Goal: Task Accomplishment & Management: Complete application form

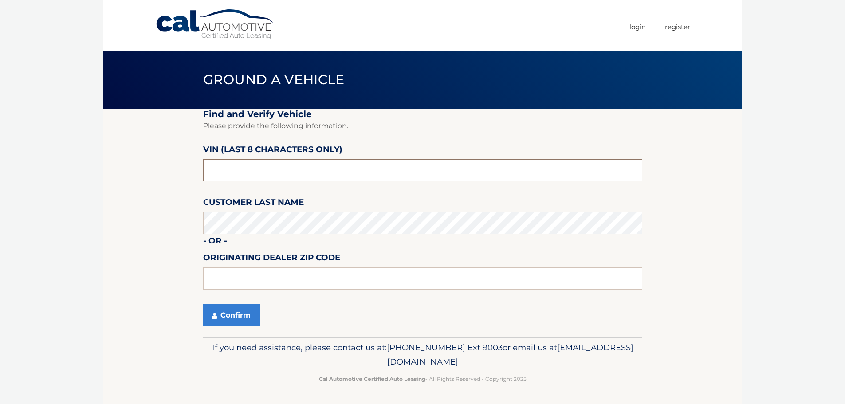
click at [324, 175] on input "text" at bounding box center [422, 170] width 439 height 22
type input "n*******"
type input "N*******"
click at [299, 167] on input "text" at bounding box center [422, 170] width 439 height 22
type input "NM762816"
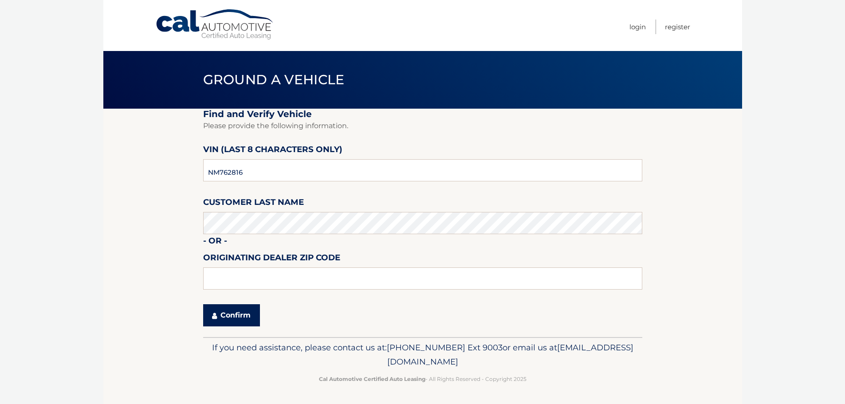
click at [229, 319] on button "Confirm" at bounding box center [231, 315] width 57 height 22
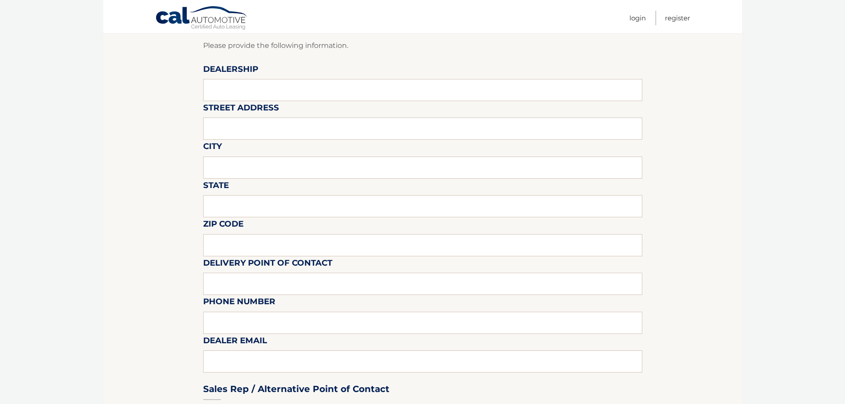
scroll to position [89, 0]
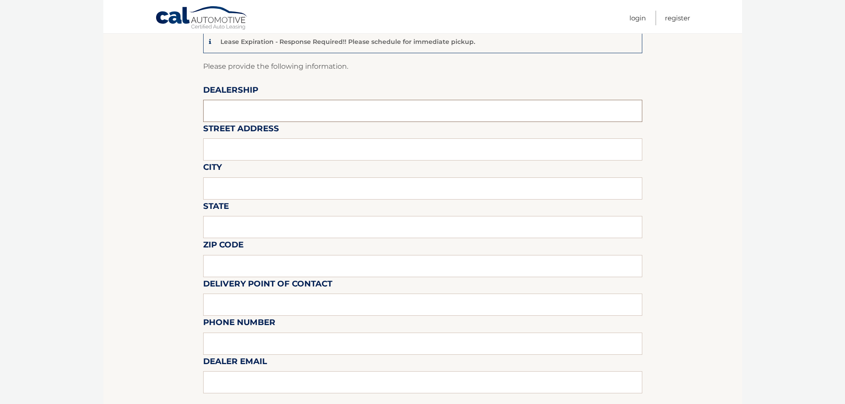
click at [283, 114] on input "text" at bounding box center [422, 111] width 439 height 22
type input "EMPIRE MAZDA OF [GEOGRAPHIC_DATA]"
type input "[STREET_ADDRESS]"
type input "Q"
type input "GREEN BROOK"
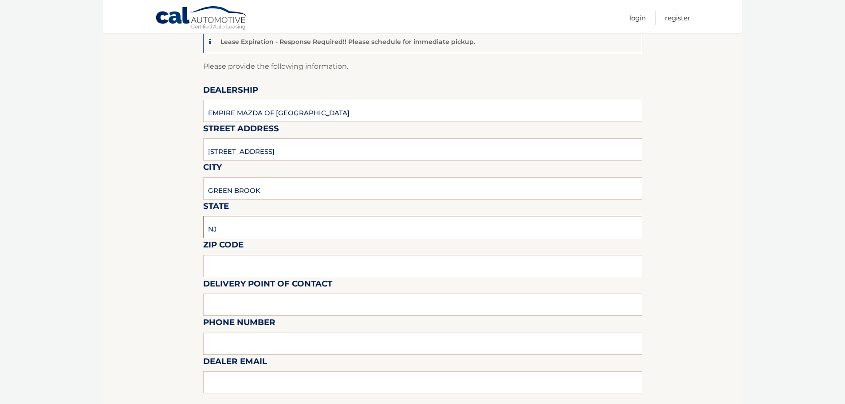
type input "NJ"
type input "08812"
type input "[PERSON_NAME]"
type input "7329681000"
click at [236, 384] on div "Sales Rep / Alternative Point of Contact" at bounding box center [422, 393] width 439 height 63
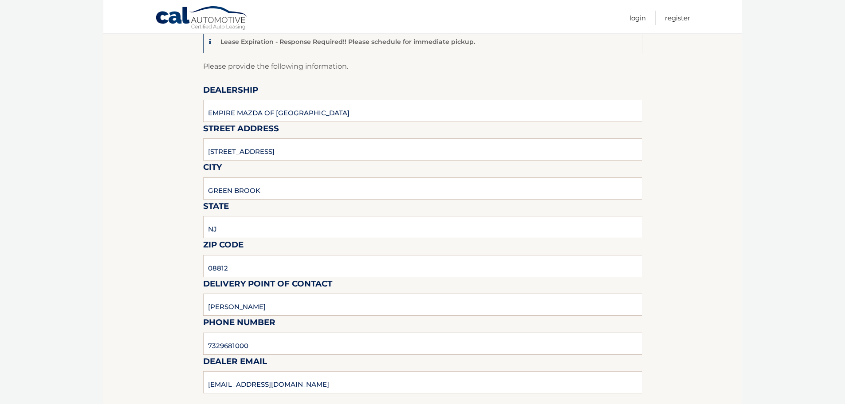
drag, startPoint x: 239, startPoint y: 383, endPoint x: 272, endPoint y: 379, distance: 32.7
click at [240, 383] on div "Sales Rep / Alternative Point of Contact" at bounding box center [422, 393] width 439 height 63
click at [303, 375] on div "Sales Rep / Alternative Point of Contact" at bounding box center [422, 393] width 439 height 63
click at [309, 375] on div "Sales Rep / Alternative Point of Contact" at bounding box center [422, 393] width 439 height 63
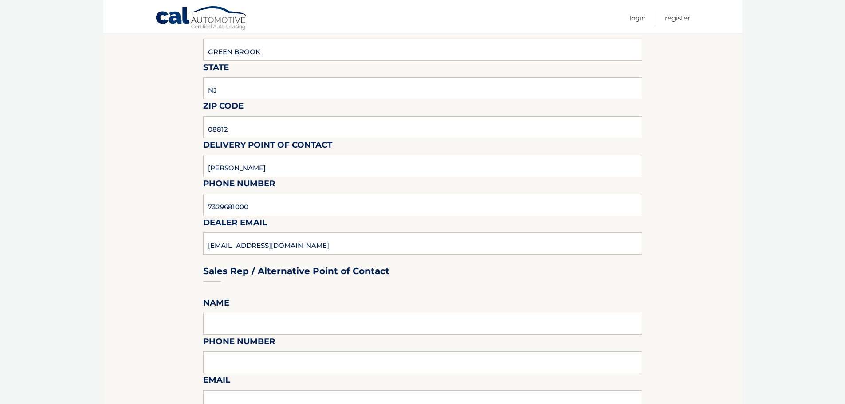
scroll to position [310, 0]
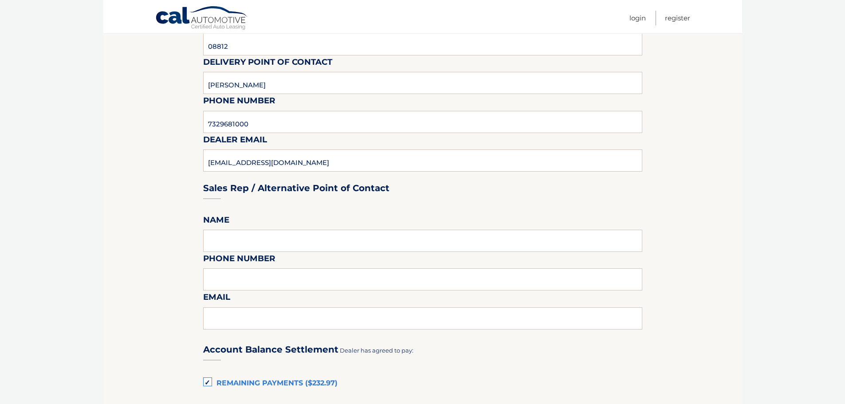
click at [297, 158] on div "Sales Rep / Alternative Point of Contact" at bounding box center [422, 171] width 439 height 63
click at [293, 162] on div "Sales Rep / Alternative Point of Contact" at bounding box center [422, 171] width 439 height 63
click at [278, 125] on input "7329681000" at bounding box center [422, 122] width 439 height 22
type input "[PERSON_NAME][EMAIL_ADDRESS][DOMAIN_NAME]"
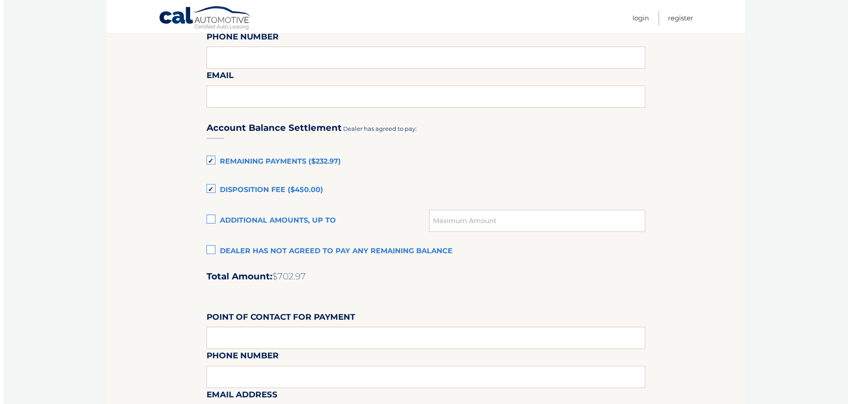
scroll to position [743, 0]
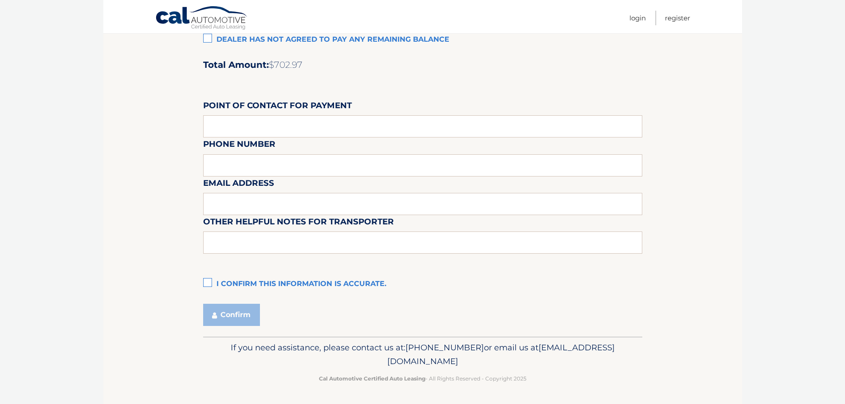
click at [213, 284] on label "I confirm this information is accurate." at bounding box center [422, 284] width 439 height 18
click at [0, 0] on input "I confirm this information is accurate." at bounding box center [0, 0] width 0 height 0
click at [222, 312] on button "Confirm" at bounding box center [231, 315] width 57 height 22
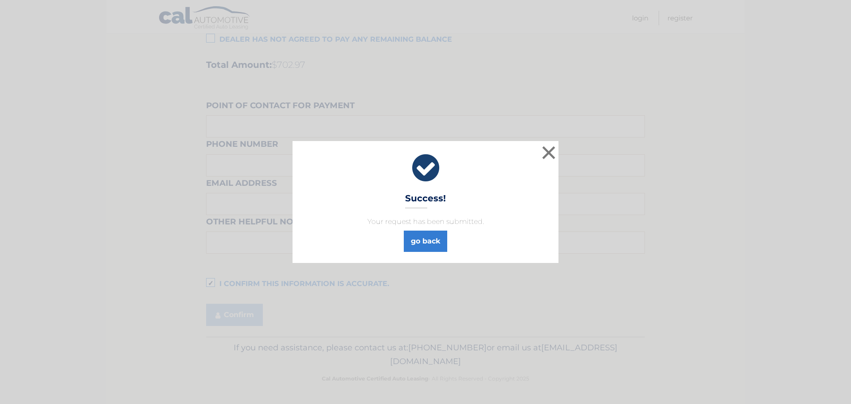
click at [418, 253] on div "× Success! Your request has been submitted. go back" at bounding box center [426, 201] width 266 height 121
click at [549, 152] on button "×" at bounding box center [549, 153] width 18 height 18
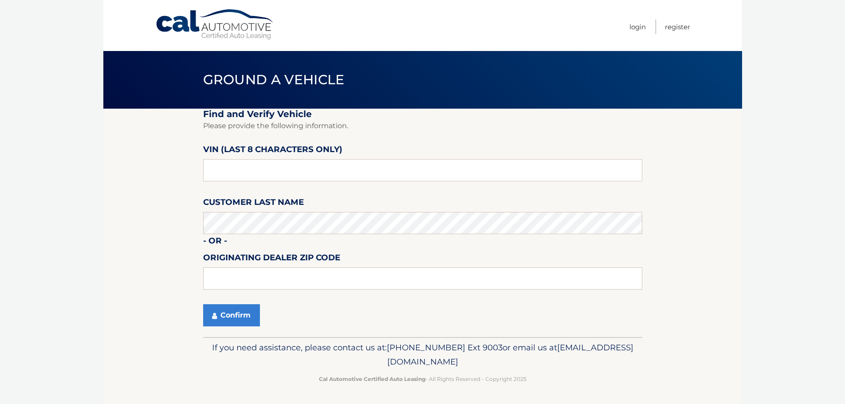
click at [244, 32] on link "Cal Automotive" at bounding box center [215, 24] width 120 height 31
